Goal: Information Seeking & Learning: Find specific fact

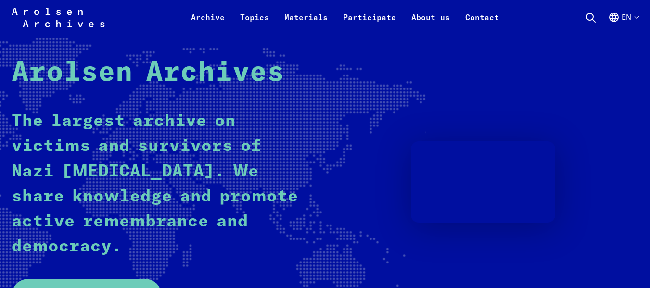
scroll to position [193, 0]
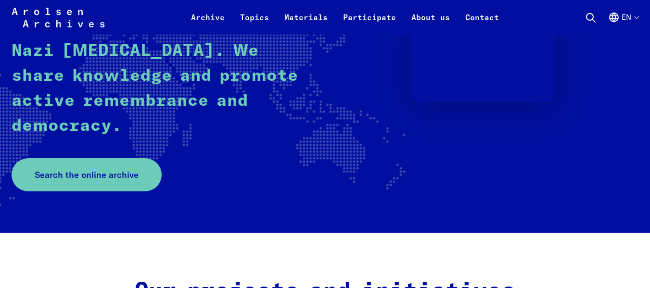
click at [591, 18] on icon at bounding box center [591, 18] width 12 height 12
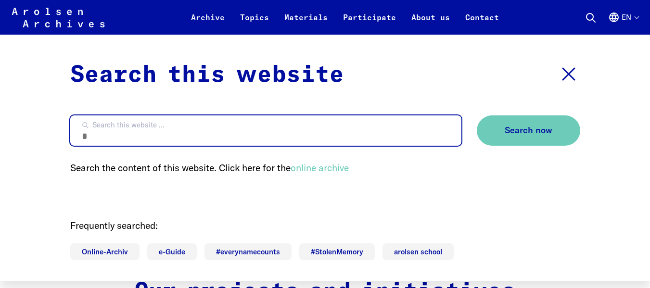
click at [212, 135] on input "Search this website ..." at bounding box center [265, 131] width 391 height 30
click at [274, 130] on input "Search this website ..." at bounding box center [265, 131] width 391 height 30
type input "**********"
click at [477, 116] on button "Search now" at bounding box center [528, 131] width 103 height 30
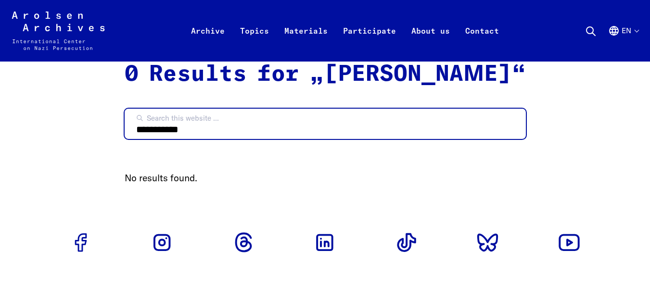
drag, startPoint x: 271, startPoint y: 137, endPoint x: 103, endPoint y: 153, distance: 167.8
click at [103, 153] on div "Arolsen Archives - International Center on Nazi Persecution | Return to home pa…" at bounding box center [325, 231] width 627 height 463
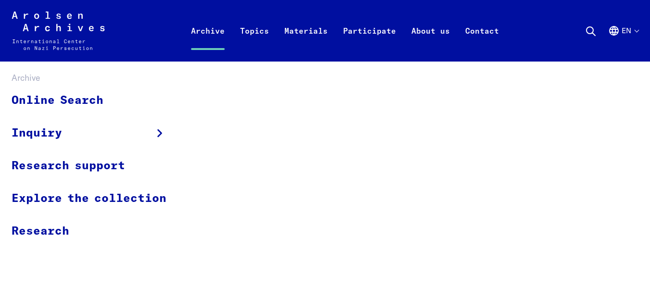
click at [202, 31] on link "Archive" at bounding box center [207, 42] width 49 height 39
click at [59, 100] on link "Online Search" at bounding box center [96, 101] width 168 height 32
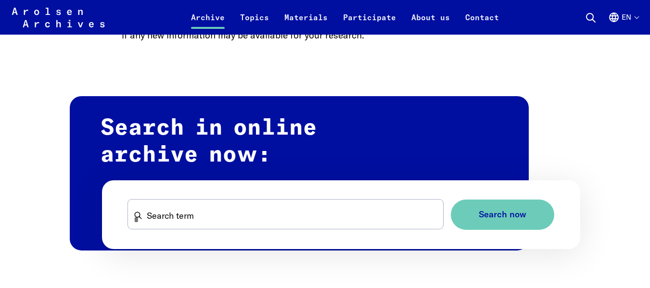
scroll to position [578, 0]
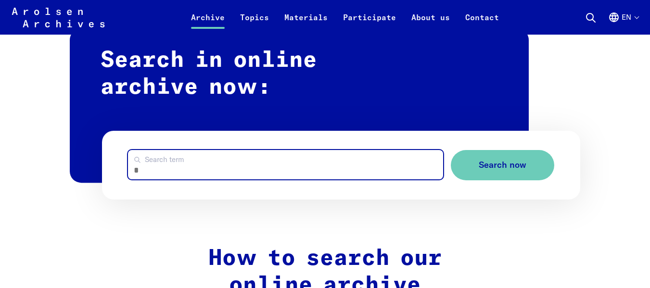
click at [280, 150] on input "Search term" at bounding box center [285, 164] width 315 height 29
type input "**********"
click at [451, 150] on button "Search now" at bounding box center [502, 165] width 103 height 30
